Goal: Information Seeking & Learning: Learn about a topic

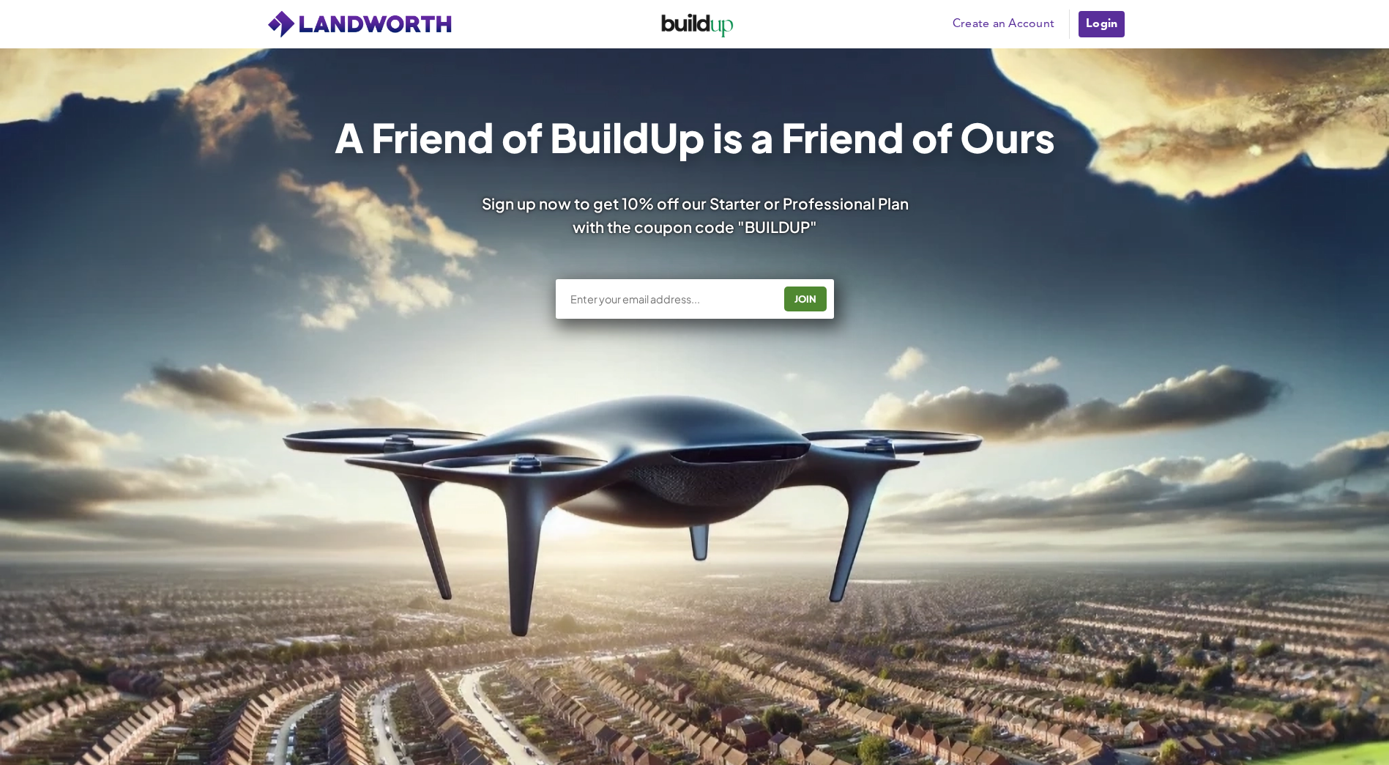
click at [635, 302] on input "text" at bounding box center [671, 299] width 204 height 15
type input "o"
paste input "[PERSON_NAME][EMAIL_ADDRESS][DOMAIN_NAME]"
type input "[PERSON_NAME][EMAIL_ADDRESS][DOMAIN_NAME]"
click at [819, 298] on div "JOIN" at bounding box center [806, 298] width 34 height 23
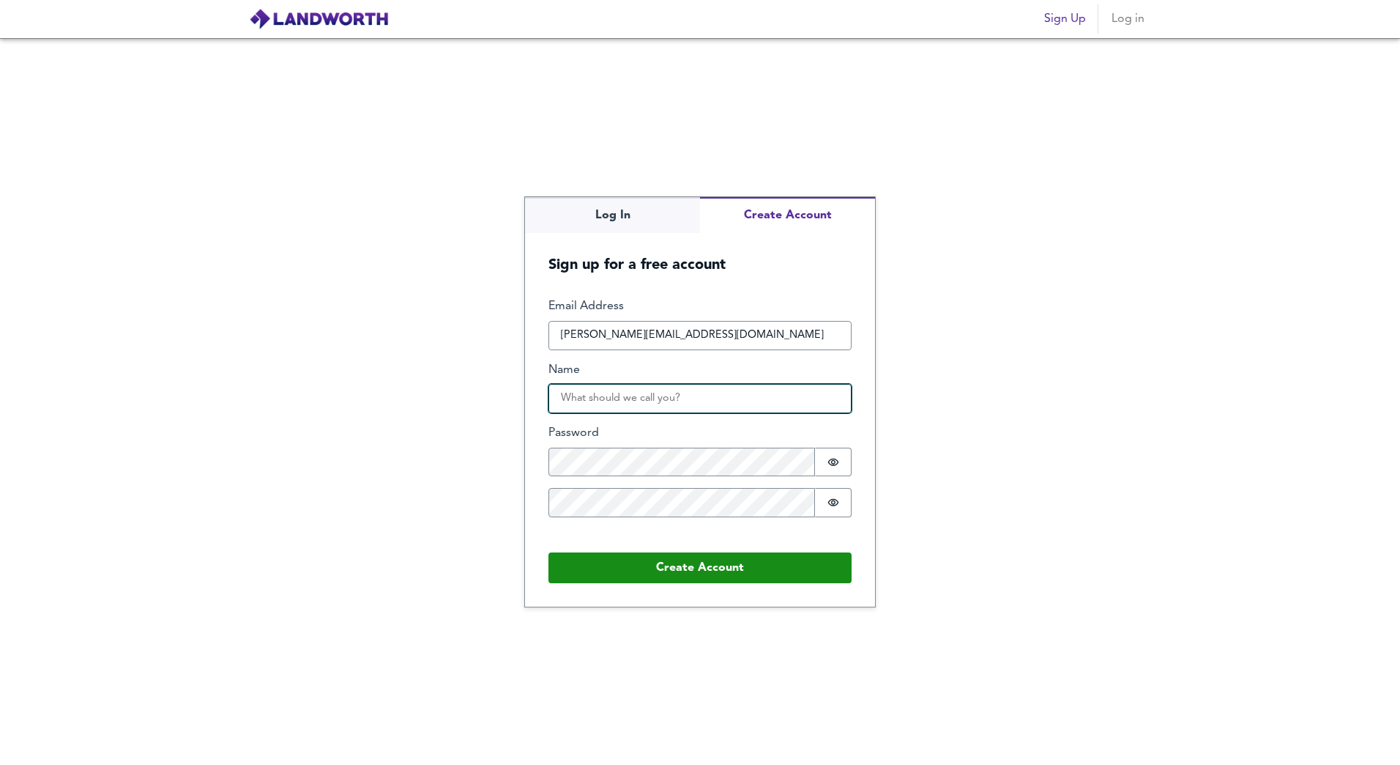
click at [578, 402] on input "Name" at bounding box center [700, 398] width 303 height 29
type input "Omid"
click at [645, 477] on div "Email Address [PERSON_NAME][EMAIL_ADDRESS][DOMAIN_NAME] Name Omid Password Pass…" at bounding box center [700, 419] width 303 height 242
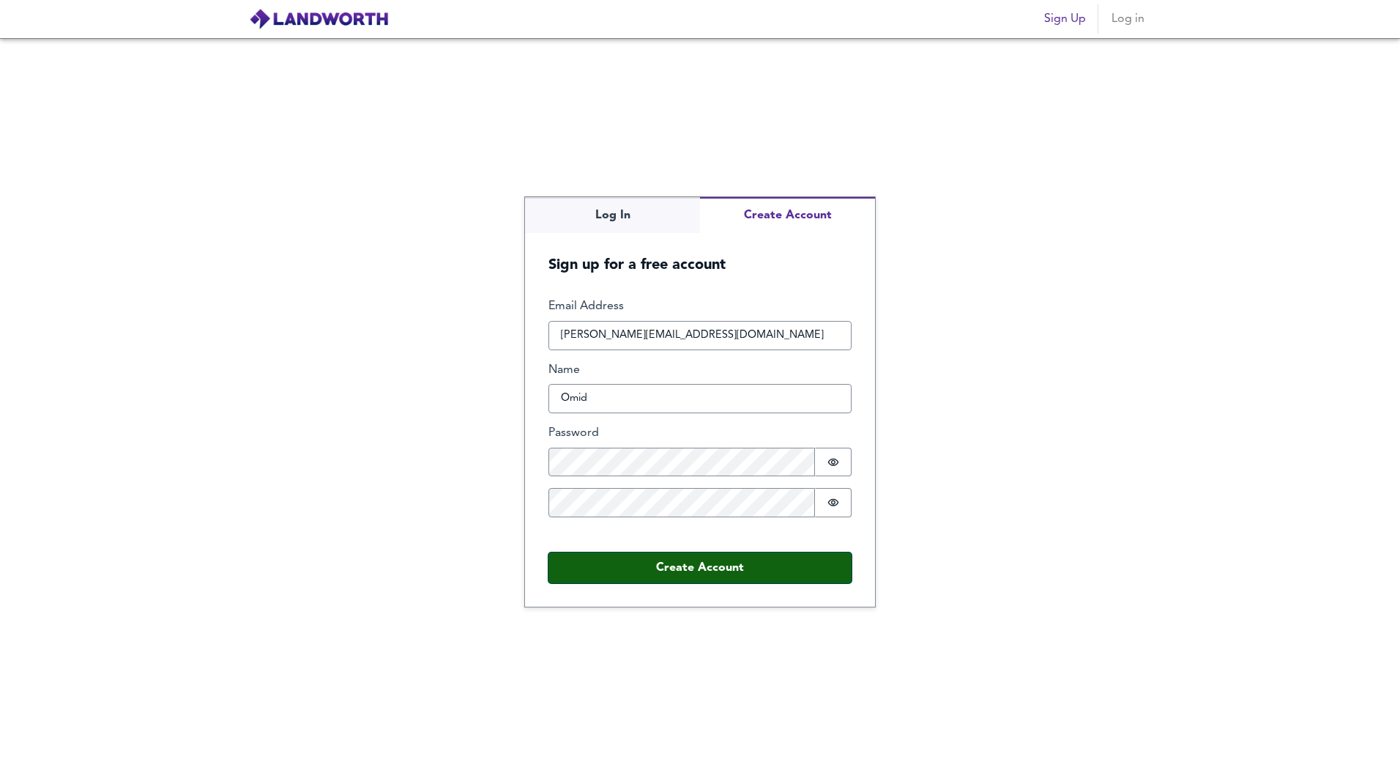
click at [672, 568] on button "Create Account" at bounding box center [700, 567] width 303 height 31
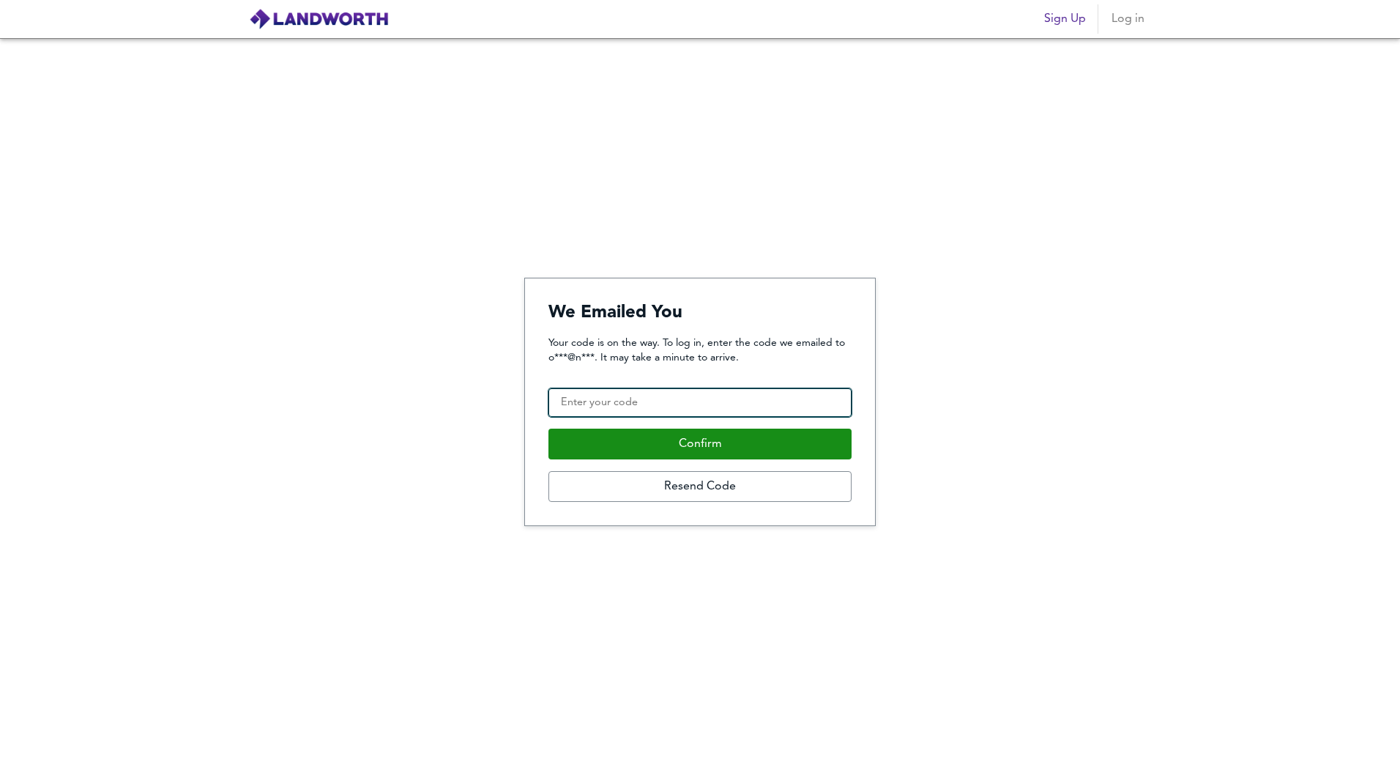
click at [584, 401] on input "Confirmation Code" at bounding box center [700, 402] width 303 height 29
click at [600, 397] on input "Confirmation Code" at bounding box center [700, 402] width 303 height 29
click at [647, 401] on input "Confirmation Code" at bounding box center [700, 402] width 303 height 29
type input "842994"
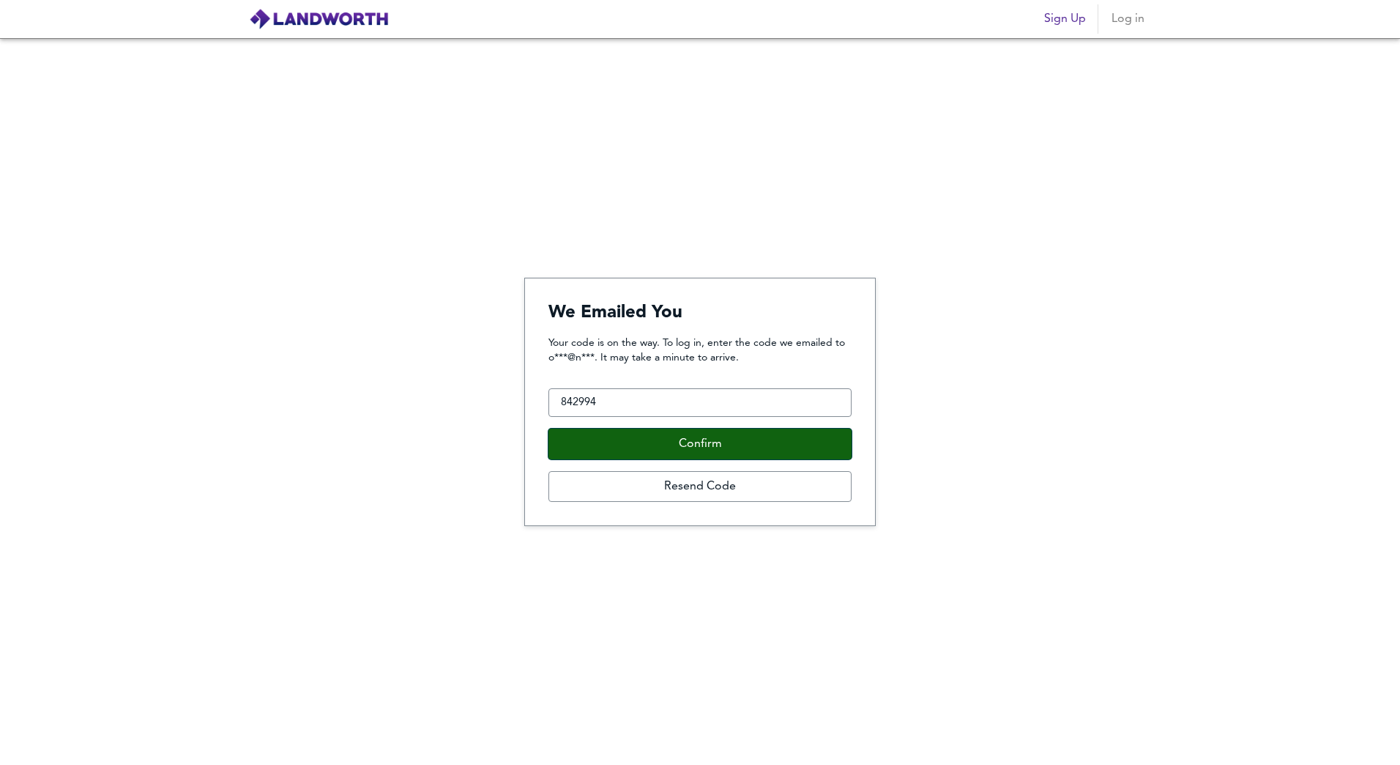
click at [714, 443] on button "Confirm" at bounding box center [700, 443] width 303 height 31
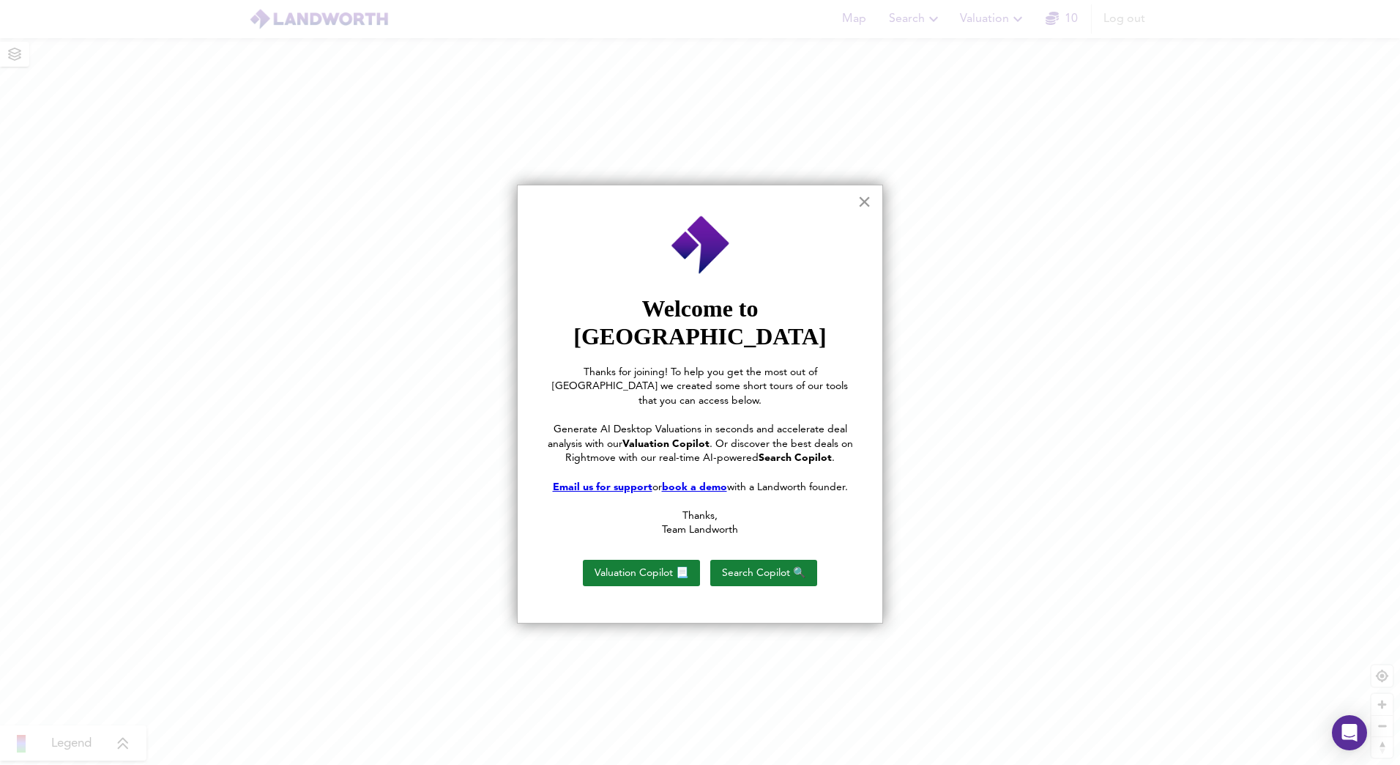
click at [862, 199] on button "×" at bounding box center [865, 201] width 14 height 23
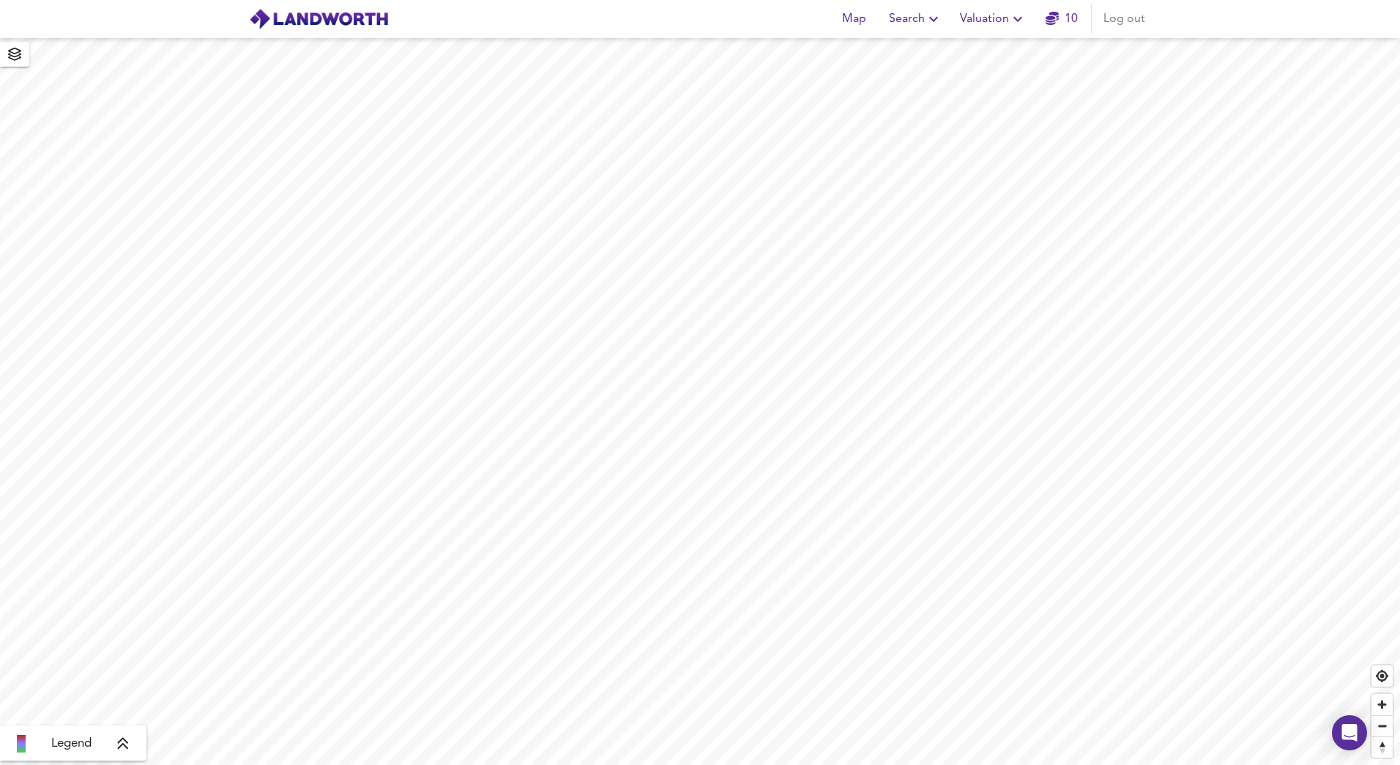
click at [931, 15] on icon "button" at bounding box center [934, 19] width 18 height 18
click at [916, 52] on li "New Search" at bounding box center [916, 53] width 145 height 26
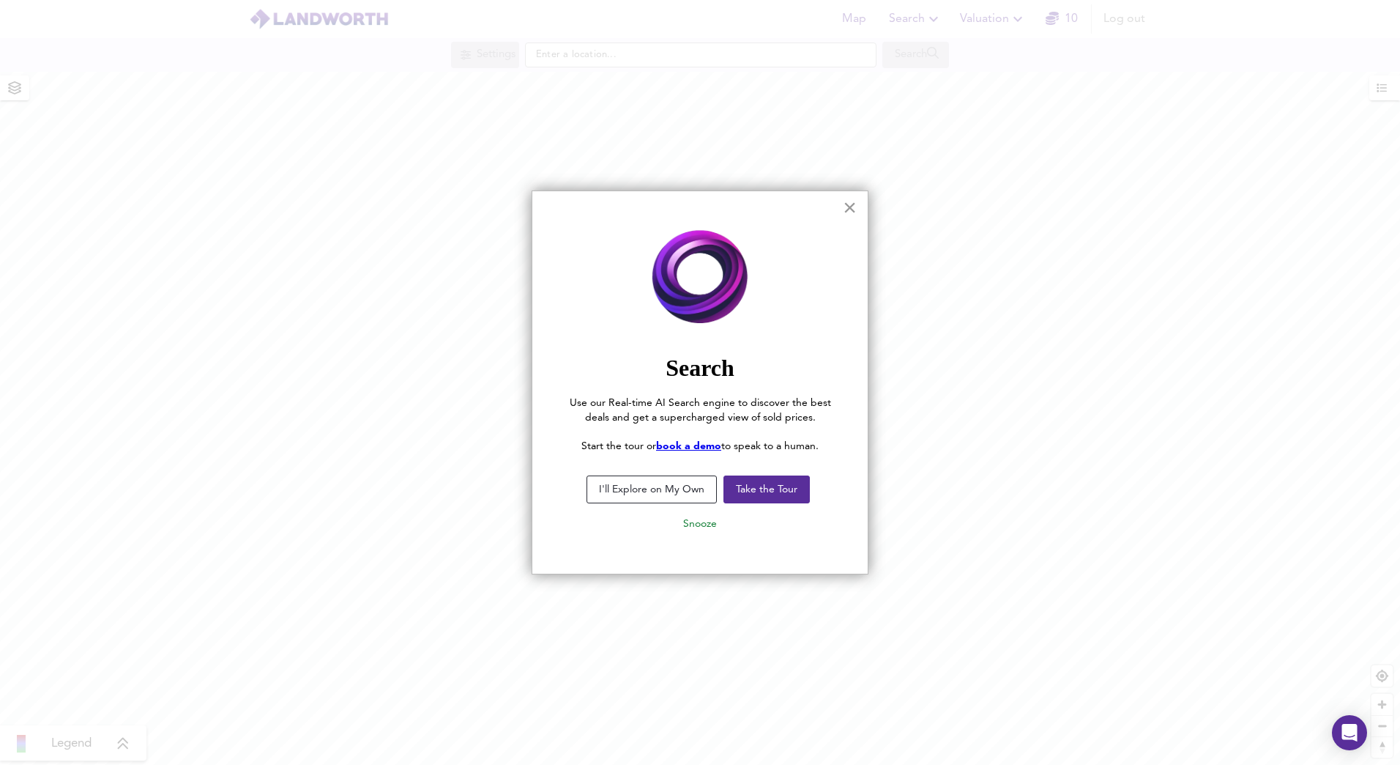
click at [844, 212] on button "×" at bounding box center [850, 207] width 14 height 23
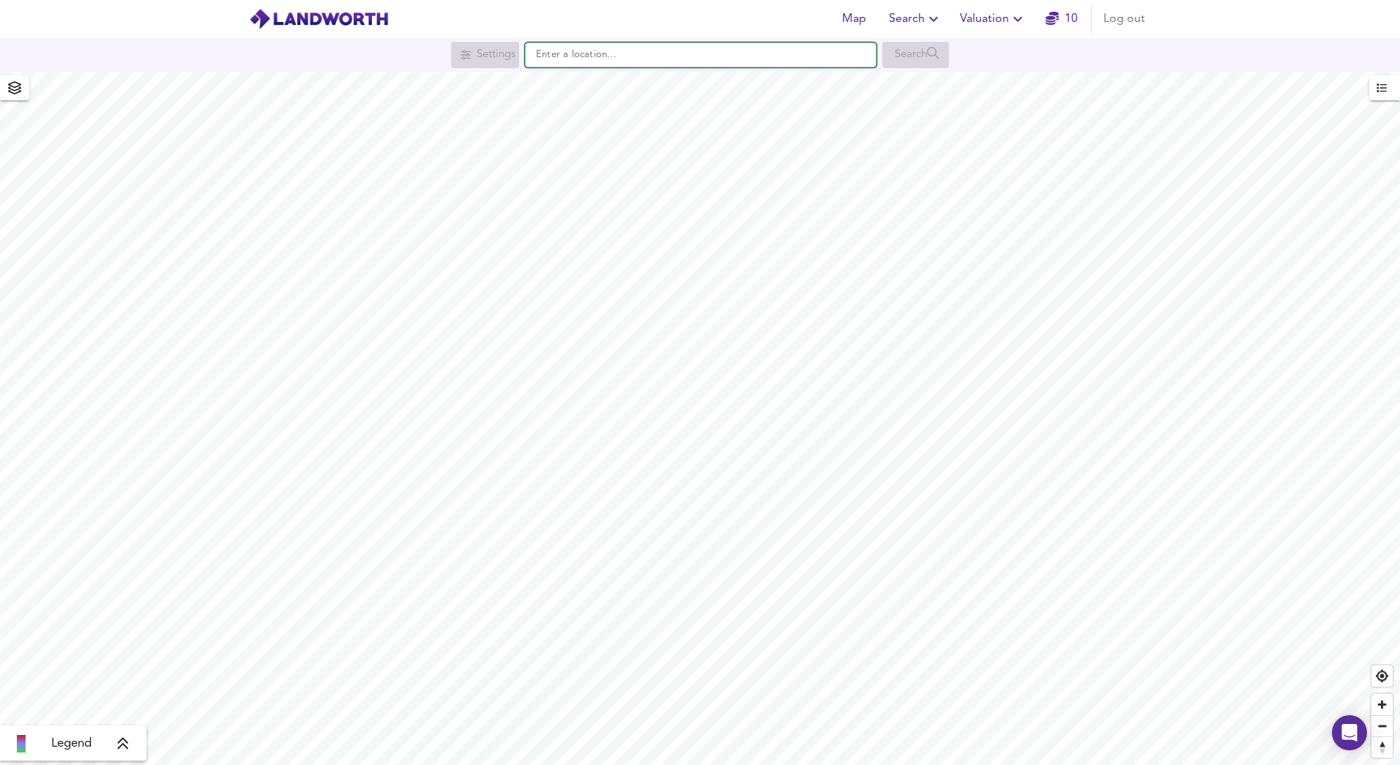
click at [563, 53] on input "text" at bounding box center [701, 54] width 352 height 25
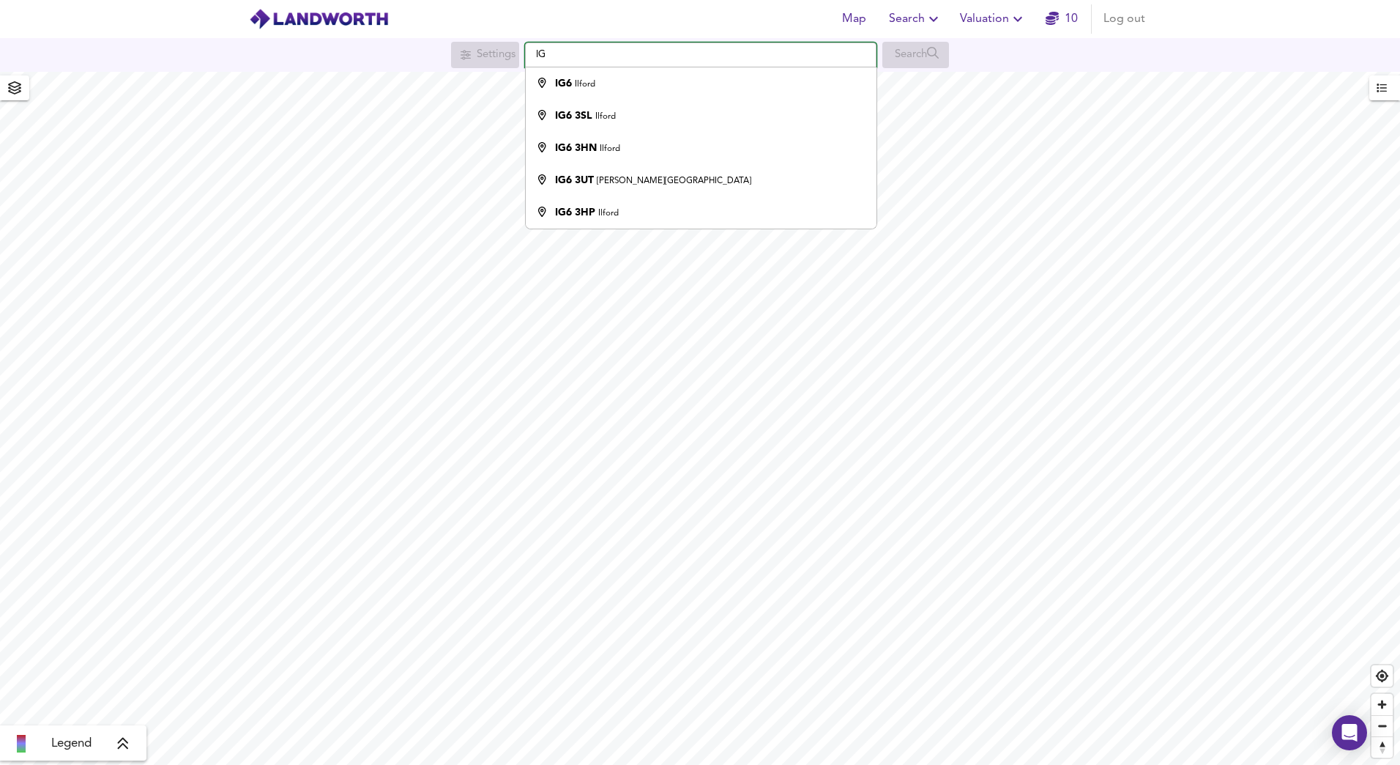
type input "I"
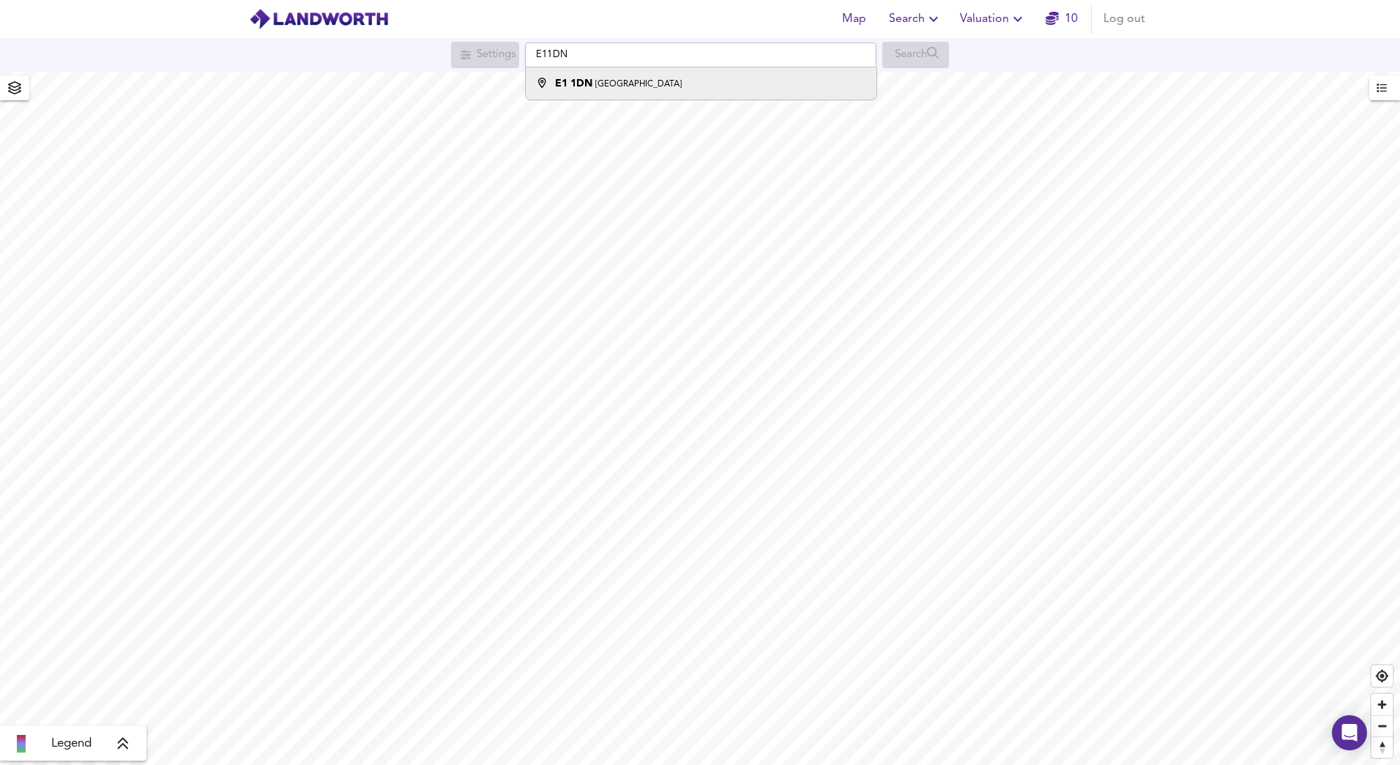
click at [636, 88] on small "Whitechapel Road, London" at bounding box center [638, 84] width 86 height 9
type input "Whitechapel Road, London E1 1DN"
checkbox input "false"
checkbox input "true"
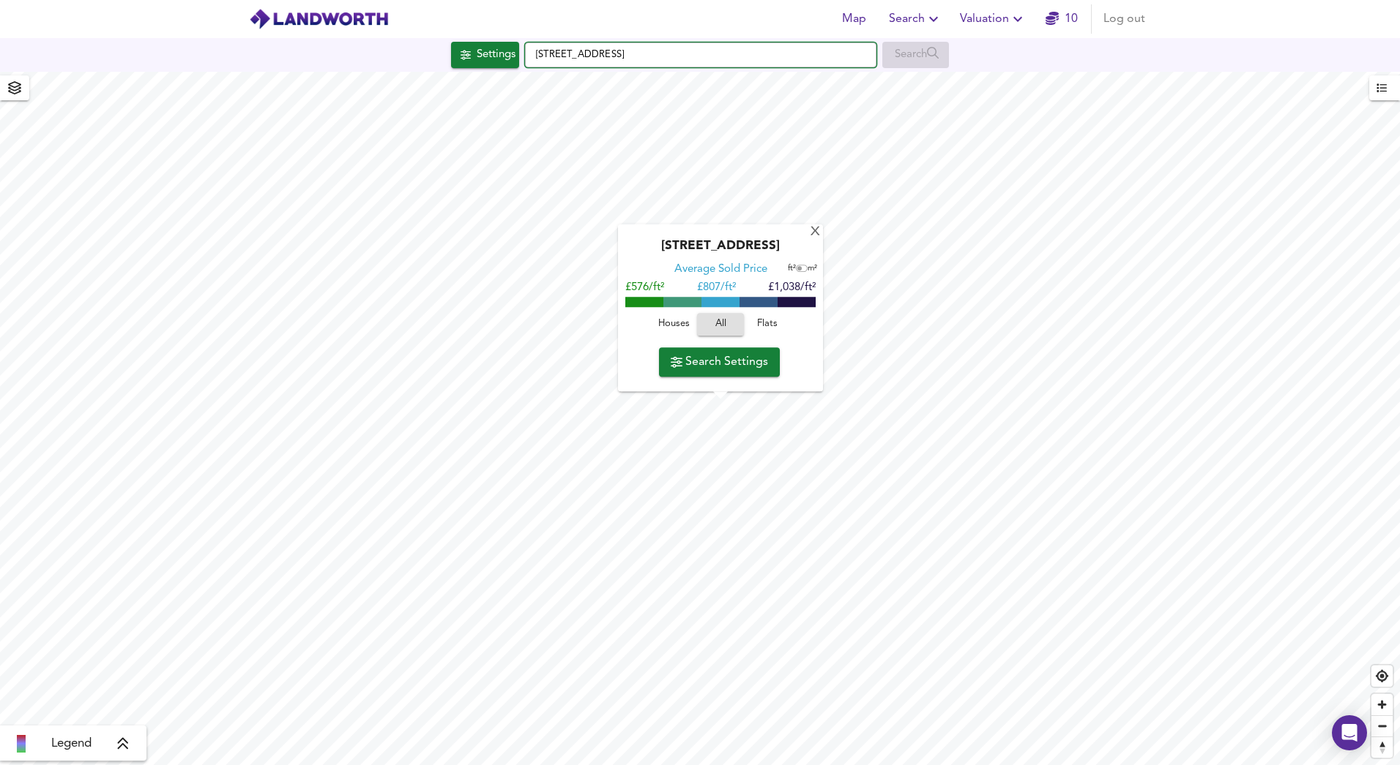
drag, startPoint x: 716, startPoint y: 58, endPoint x: 422, endPoint y: 67, distance: 293.8
click at [422, 67] on div "Settings Whitechapel Road, London E1 1DN Search" at bounding box center [700, 55] width 1400 height 26
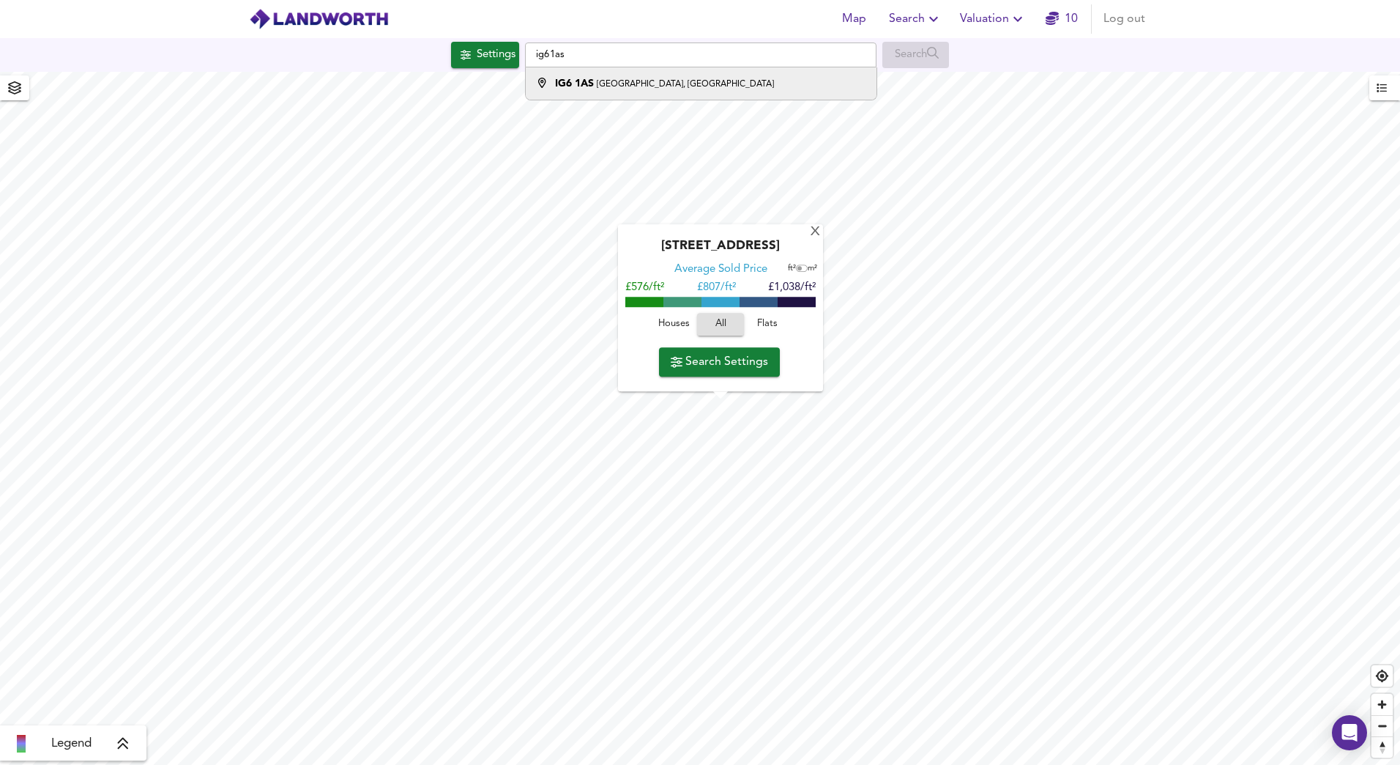
click at [580, 82] on strong "IG6 1AS" at bounding box center [574, 83] width 39 height 10
type input "Loudoun Avenue, Ilford IG6 1AS"
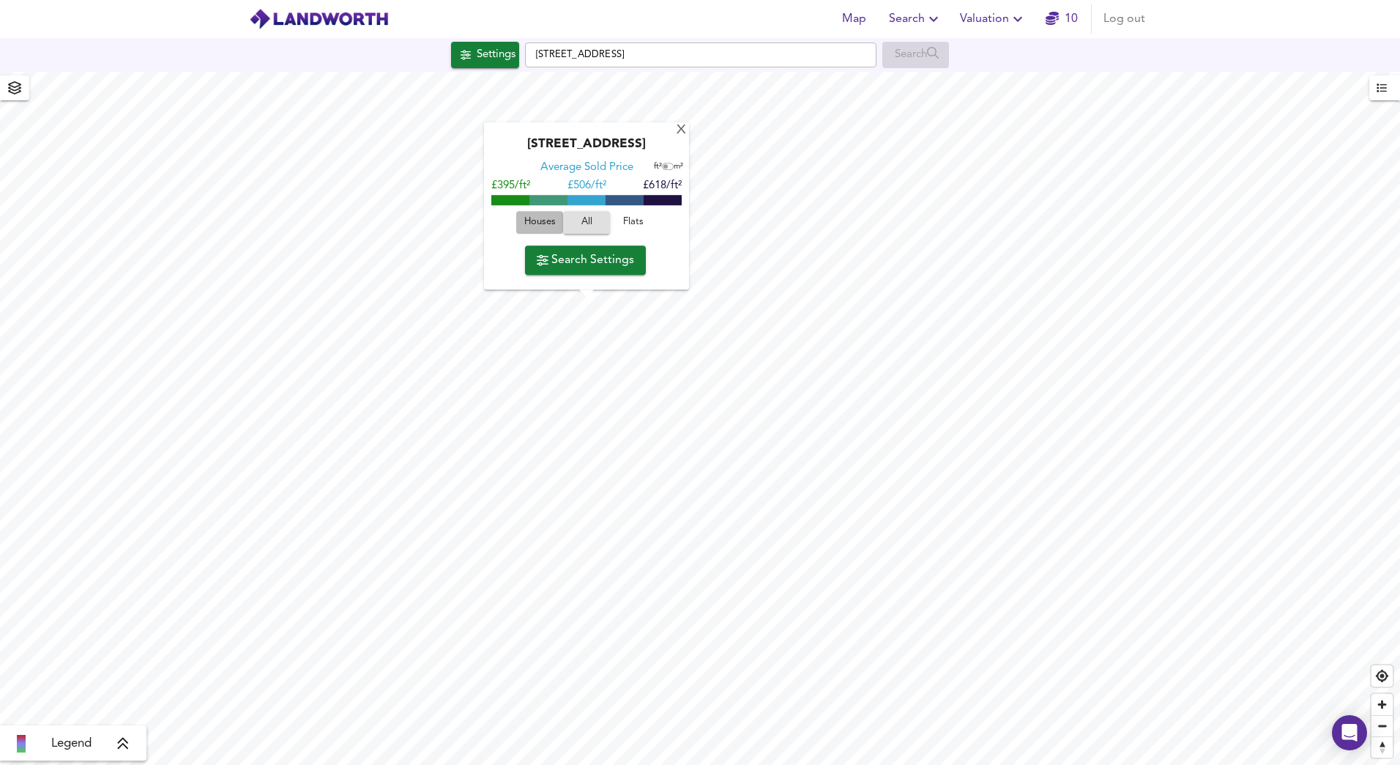
click at [549, 218] on span "Houses" at bounding box center [540, 223] width 40 height 17
click at [588, 219] on span "All" at bounding box center [587, 223] width 40 height 17
click at [629, 220] on span "Flats" at bounding box center [634, 223] width 40 height 17
drag, startPoint x: 695, startPoint y: 56, endPoint x: 401, endPoint y: 46, distance: 293.9
click at [401, 46] on div "Settings Loudoun Avenue, Ilford IG6 1AS Search" at bounding box center [700, 55] width 1400 height 26
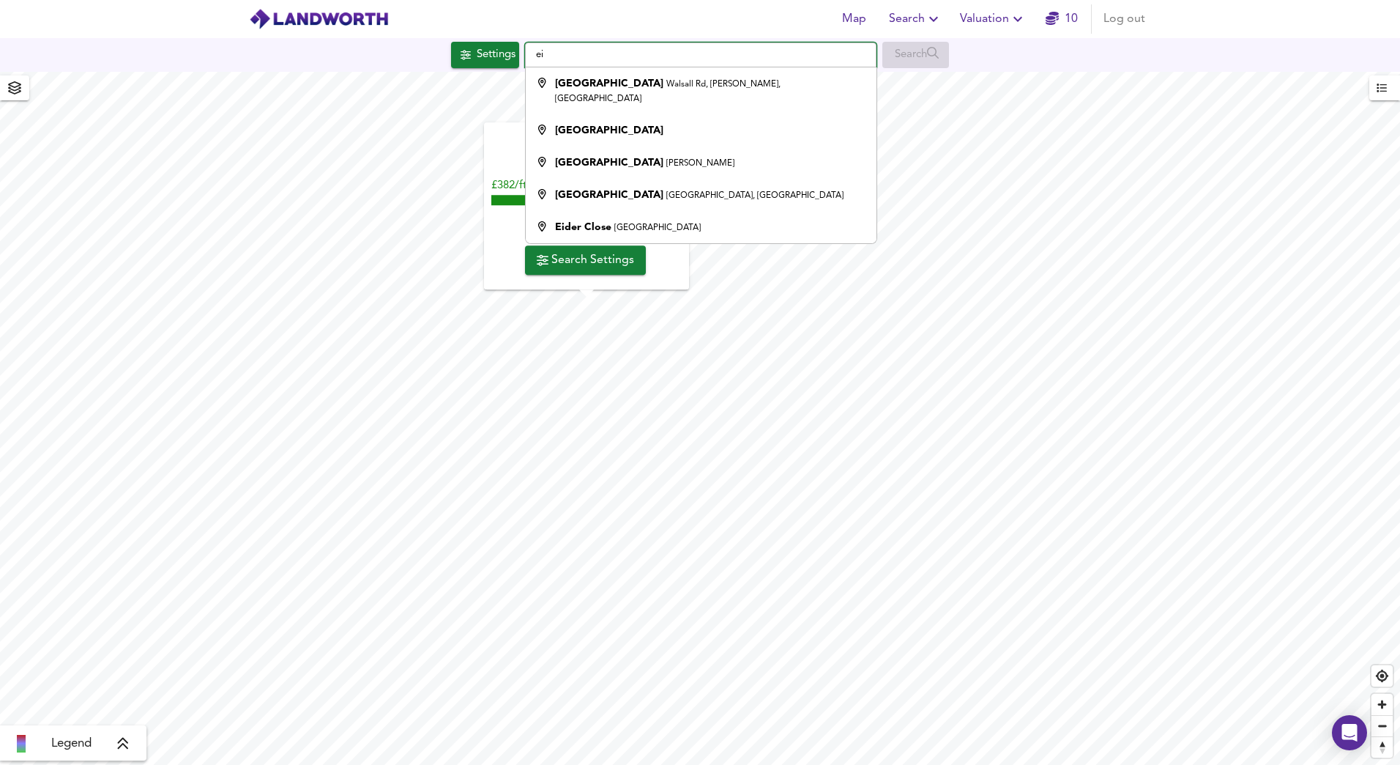
type input "e"
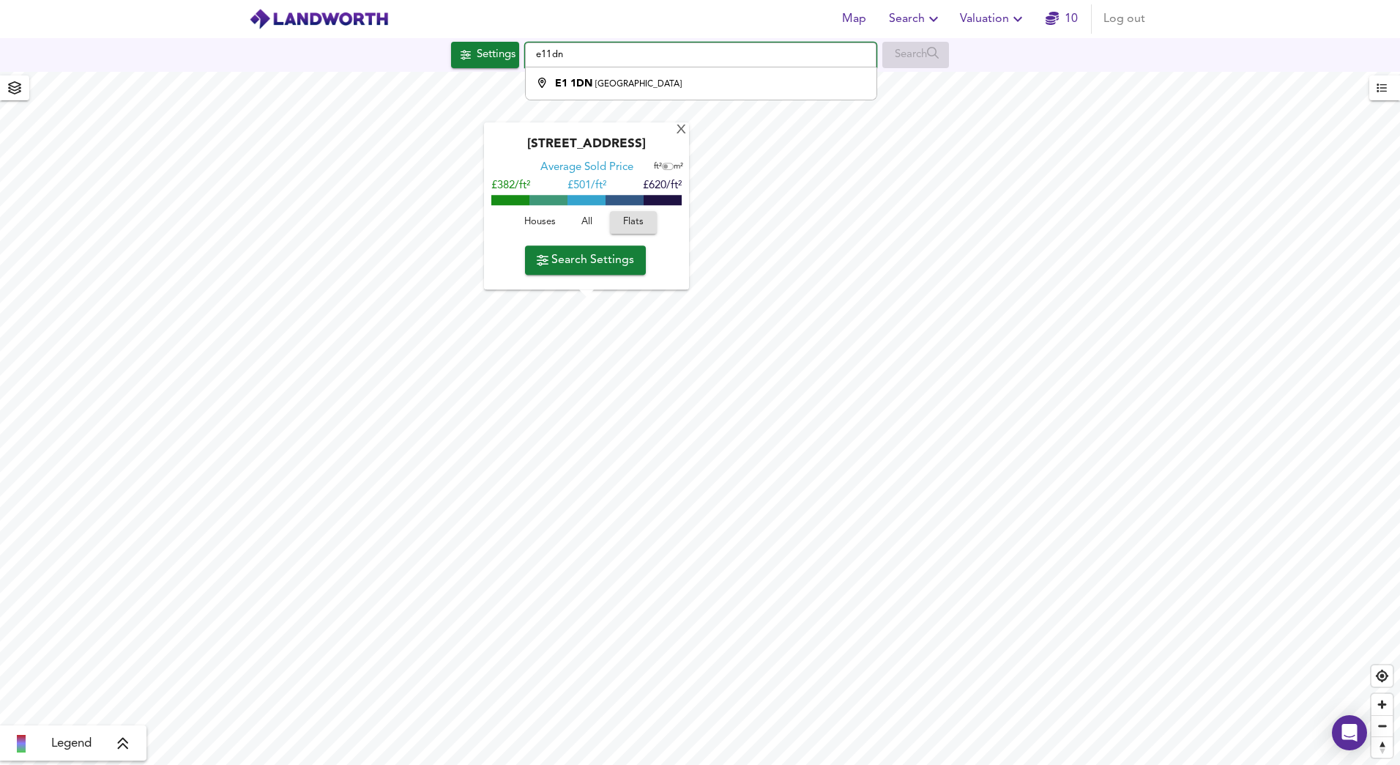
type input "Whitechapel Road, London E1 1DN"
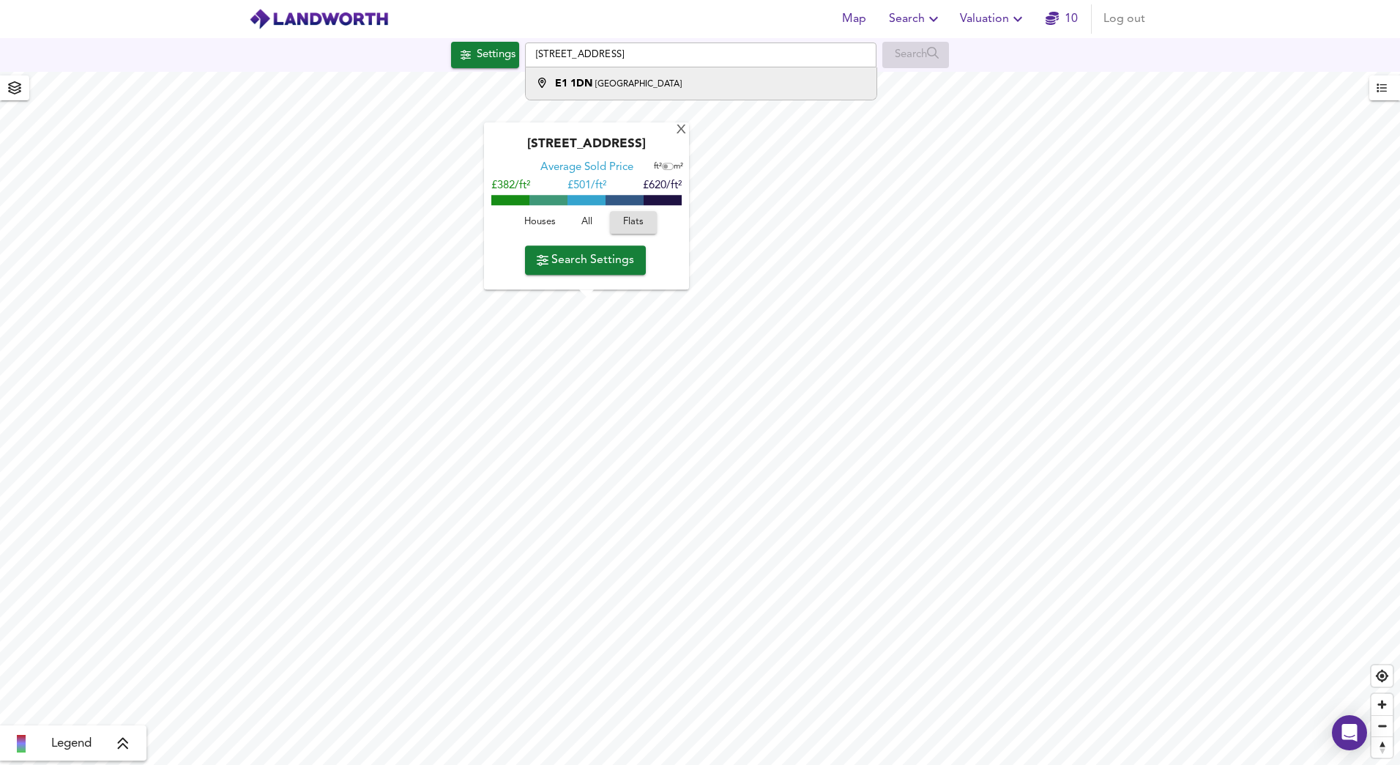
click at [616, 89] on li "E1 1DN Whitechapel Road, London" at bounding box center [701, 83] width 350 height 32
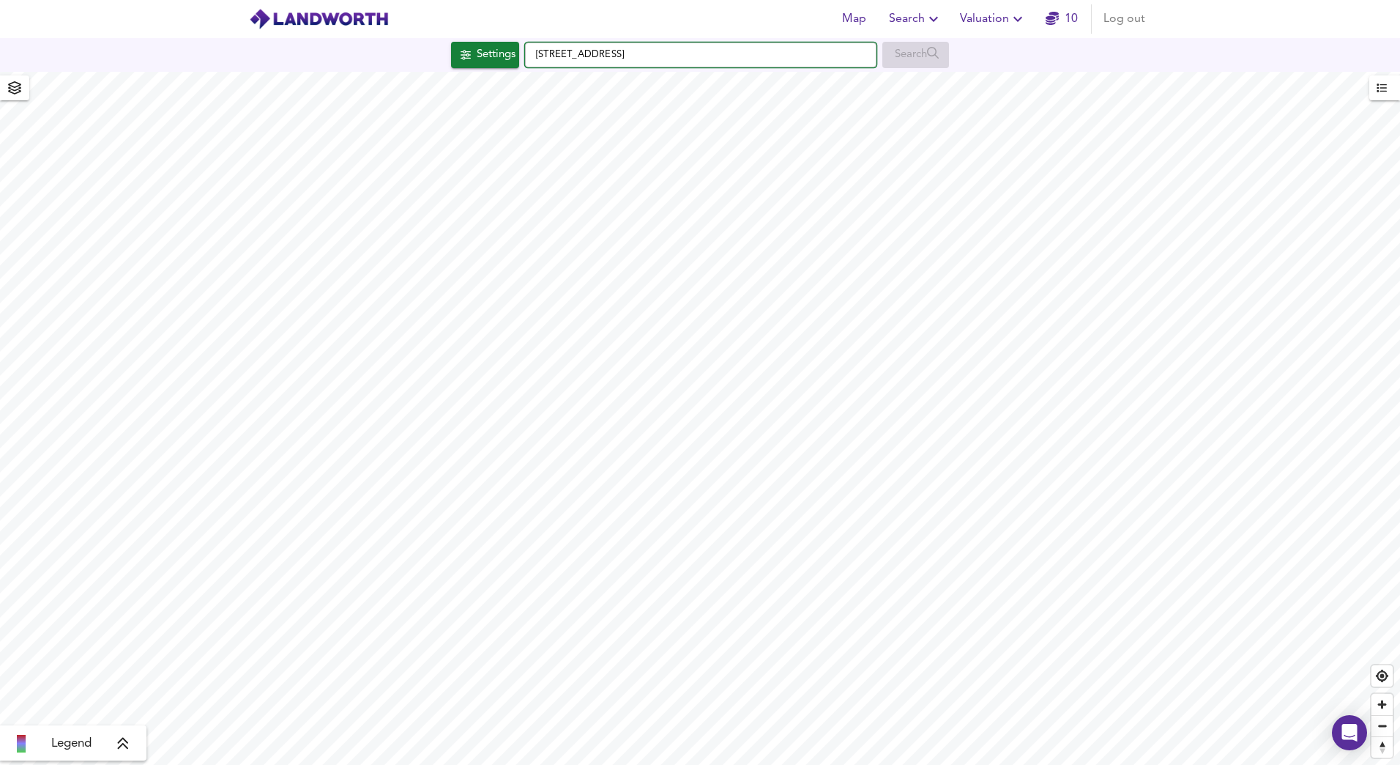
click at [717, 51] on input "Whitechapel Road, London E1 1DN" at bounding box center [701, 54] width 352 height 25
click at [714, 53] on input "Whitechapel Road, London E1 1DN" at bounding box center [701, 54] width 352 height 25
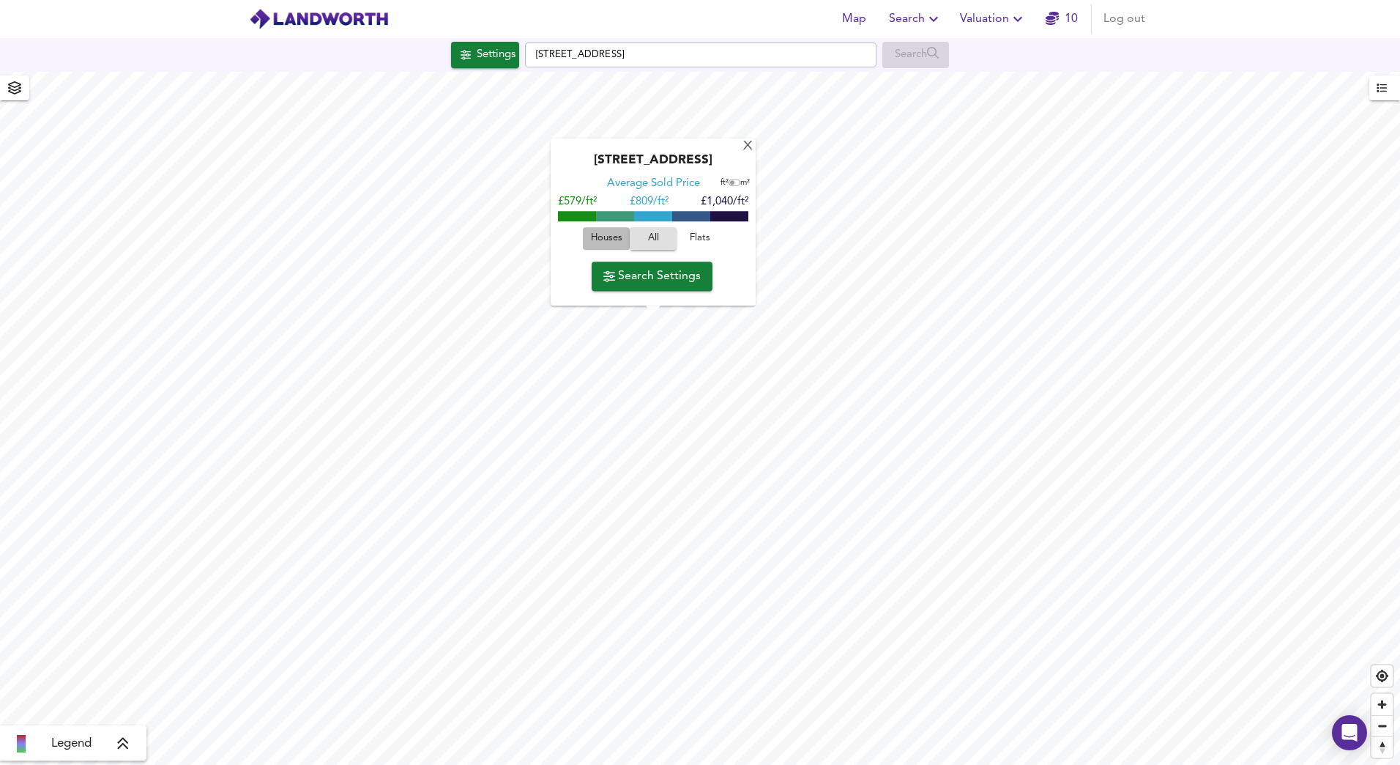
click at [612, 236] on span "Houses" at bounding box center [607, 239] width 40 height 17
click at [702, 236] on span "Flats" at bounding box center [700, 239] width 40 height 17
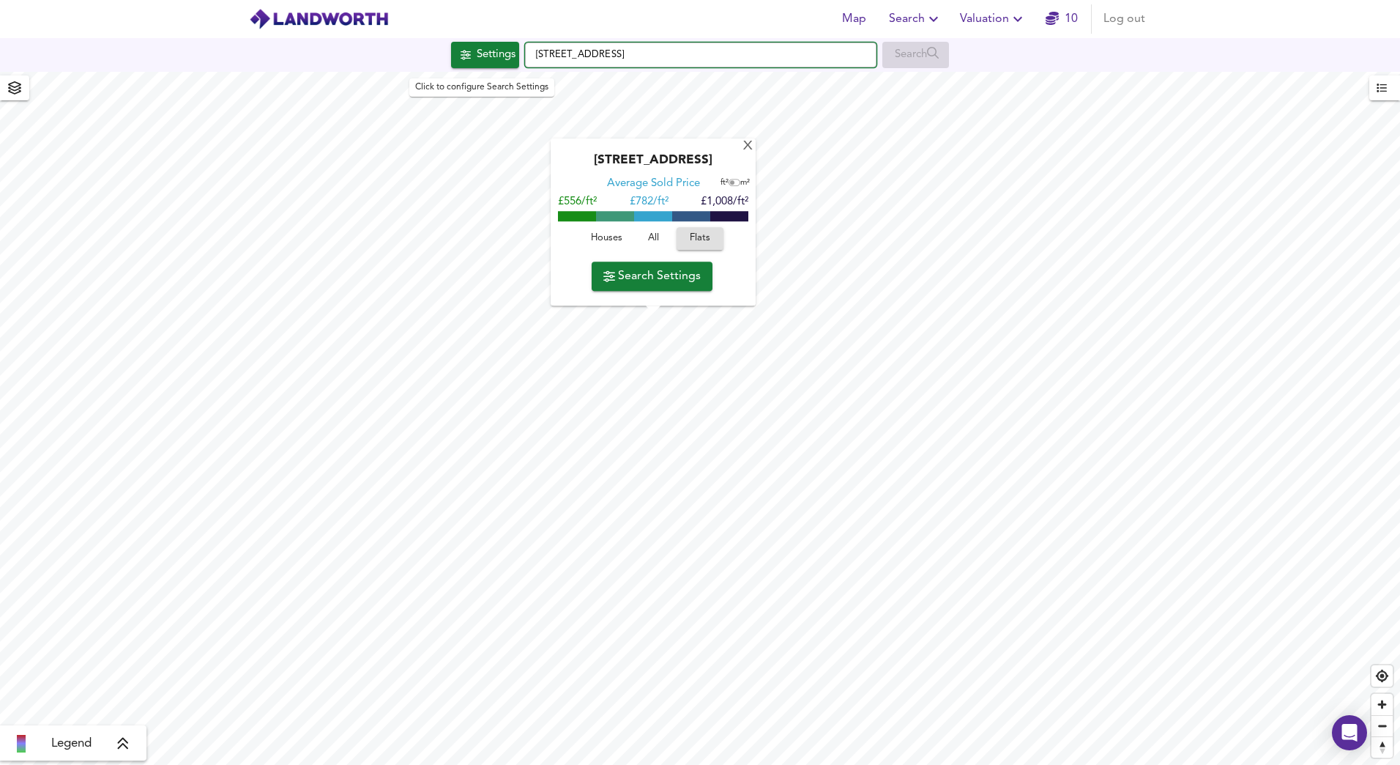
drag, startPoint x: 700, startPoint y: 53, endPoint x: 469, endPoint y: 53, distance: 231.4
click at [469, 53] on div "Settings Whitechapel Road, London E1 1DN Search" at bounding box center [700, 55] width 1400 height 26
type input "Cranbrook Road, Ilford IG1 4TD"
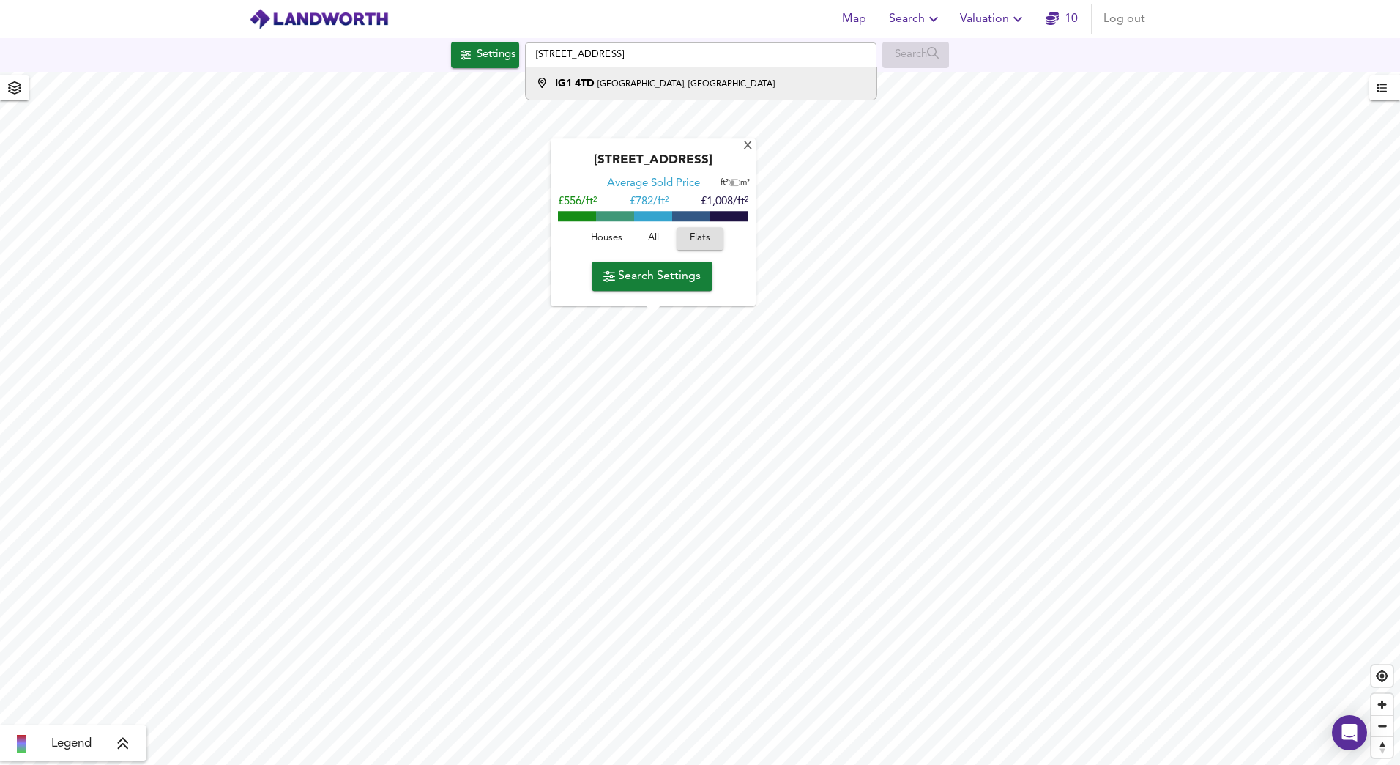
click at [661, 87] on small "Cranbrook Road, Ilford" at bounding box center [686, 84] width 177 height 9
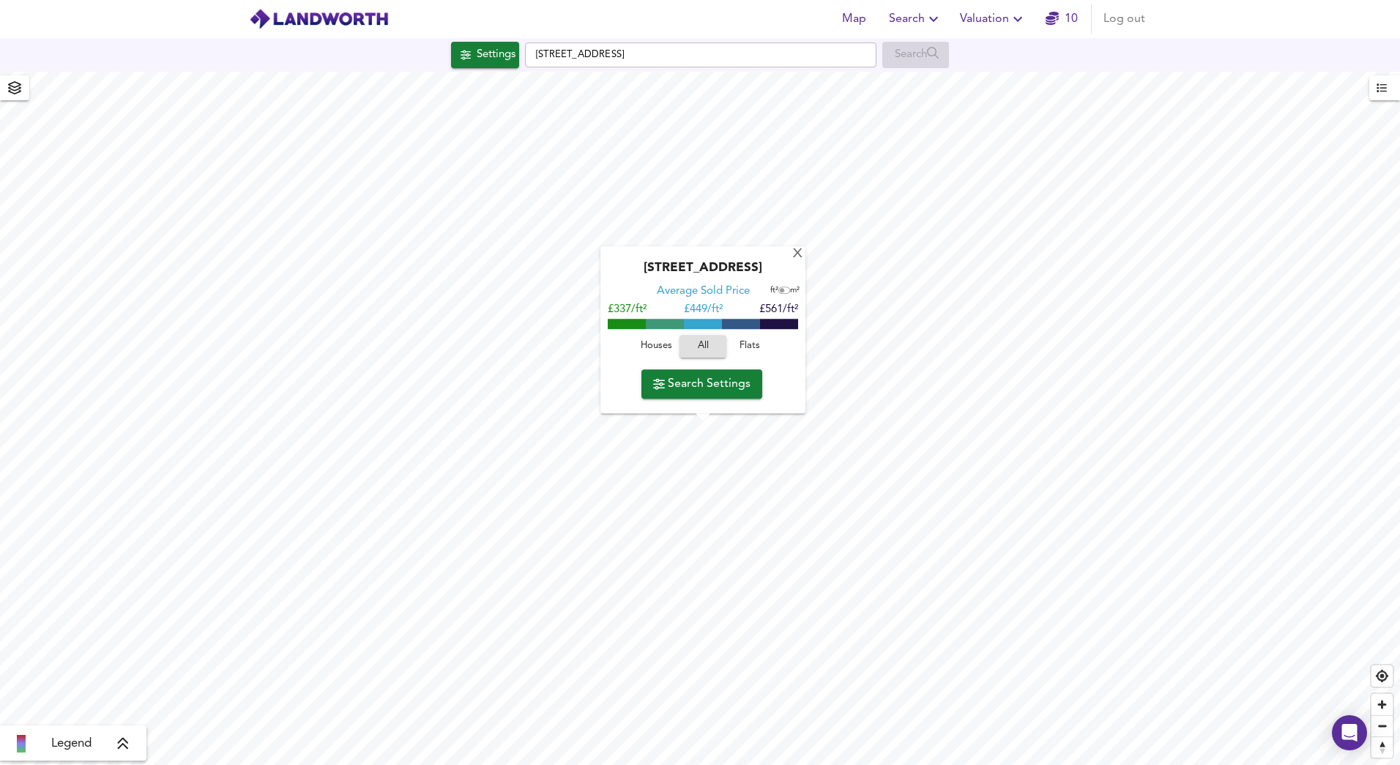
click at [657, 343] on span "Houses" at bounding box center [656, 346] width 40 height 17
click at [751, 346] on span "Flats" at bounding box center [750, 346] width 40 height 17
click at [779, 292] on input "checkbox" at bounding box center [782, 290] width 22 height 7
click at [784, 291] on input "checkbox" at bounding box center [787, 290] width 22 height 7
checkbox input "false"
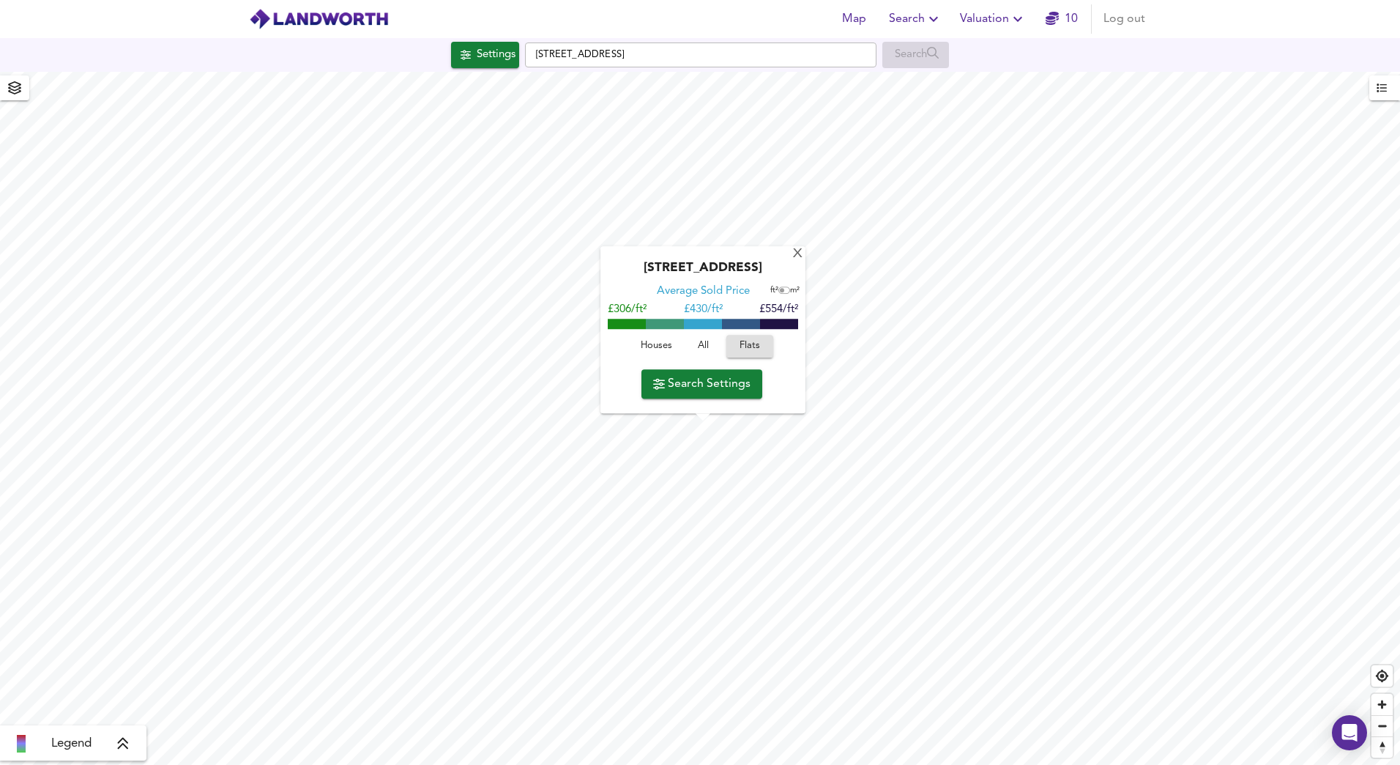
click at [730, 383] on span "Search Settings" at bounding box center [701, 384] width 97 height 21
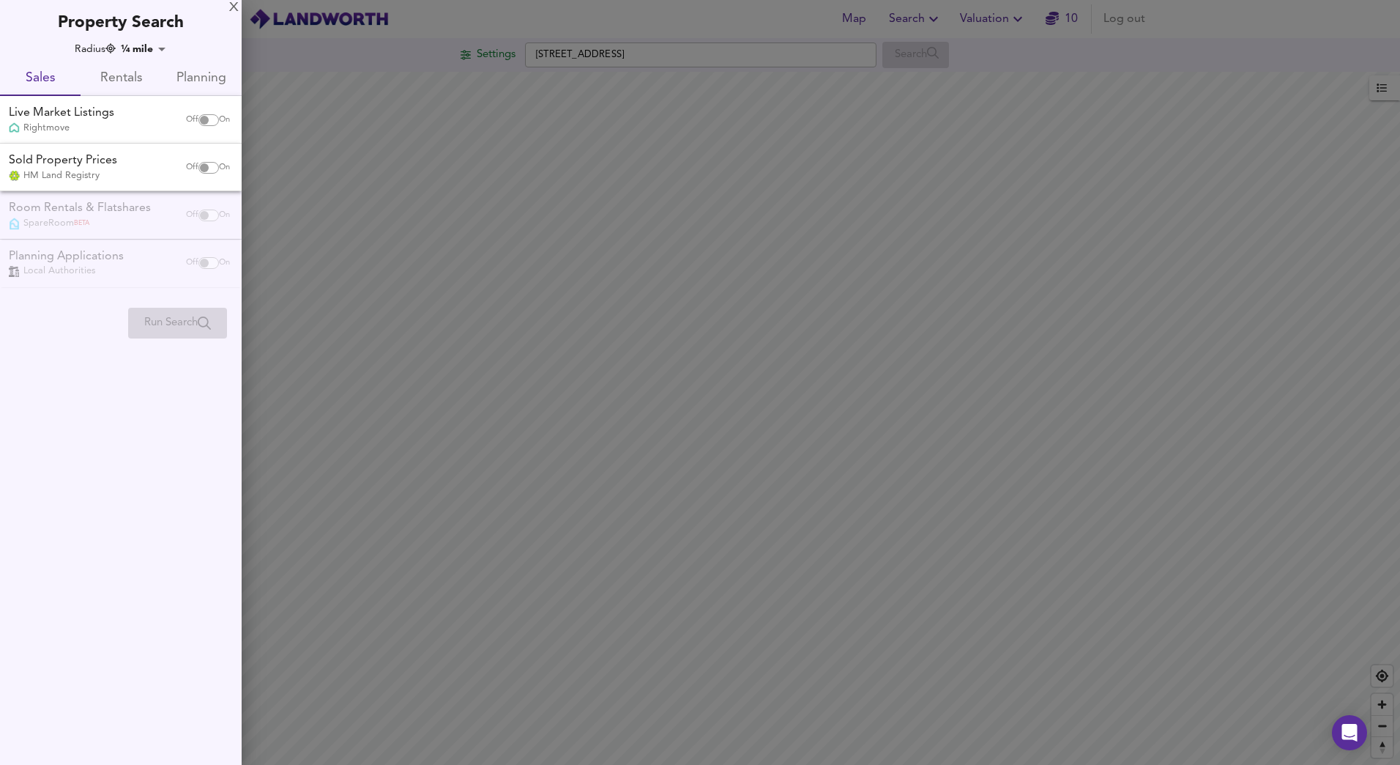
click at [204, 75] on span "Planning" at bounding box center [201, 78] width 63 height 23
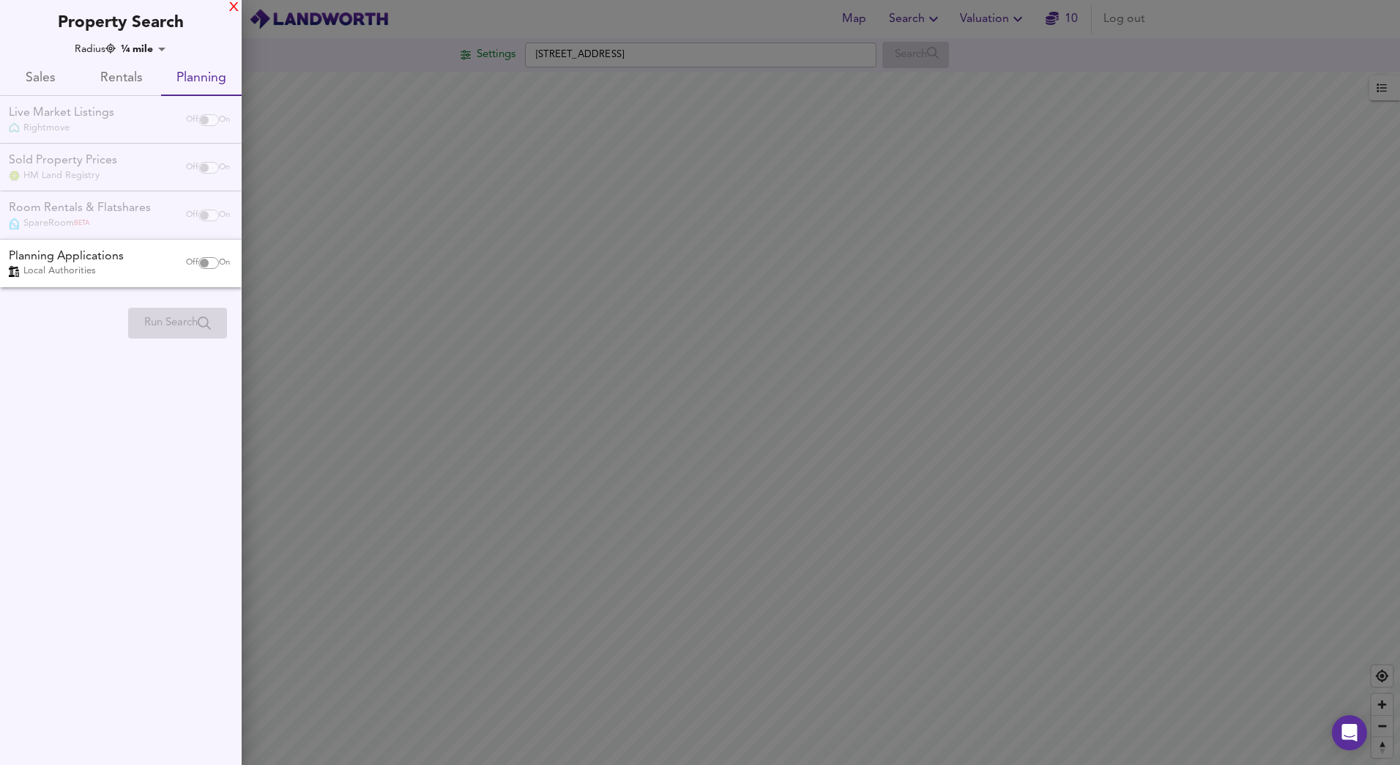
click at [231, 4] on div "X" at bounding box center [234, 8] width 10 height 10
